Goal: Find specific page/section: Find specific page/section

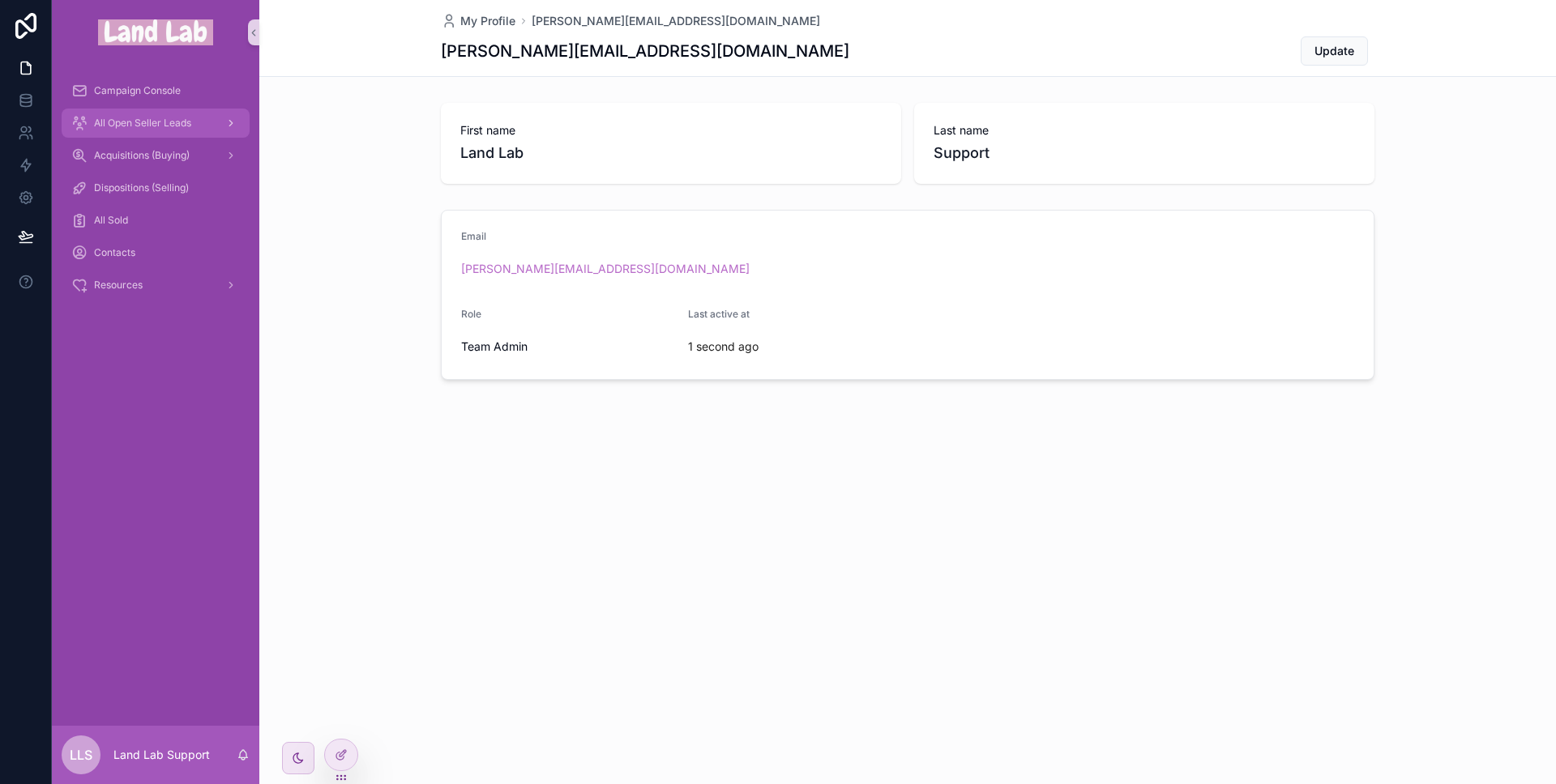
click at [123, 123] on span "All Open Seller Leads" at bounding box center [143, 123] width 97 height 13
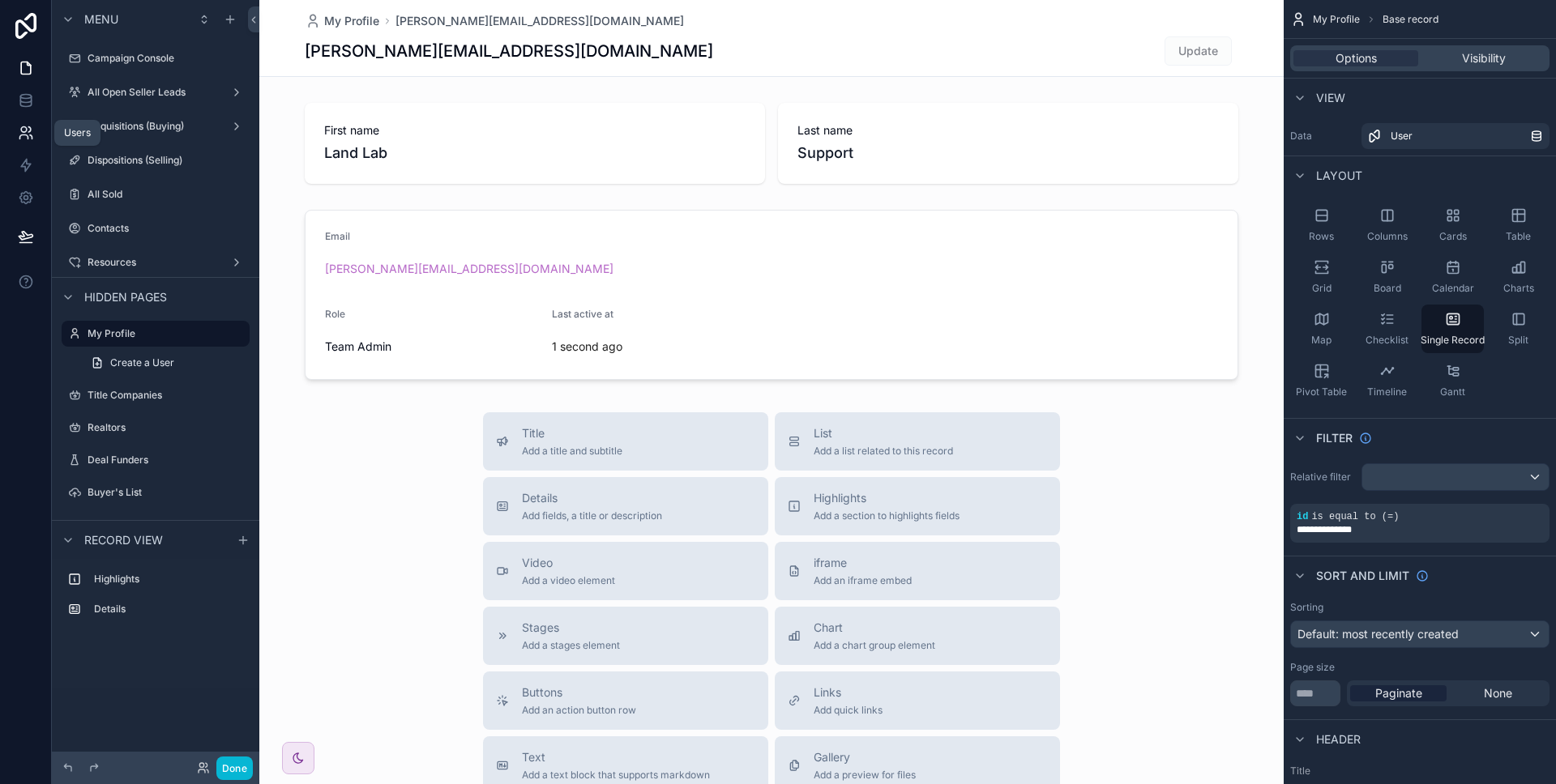
click at [30, 141] on link at bounding box center [25, 133] width 51 height 32
